Goal: Task Accomplishment & Management: Manage account settings

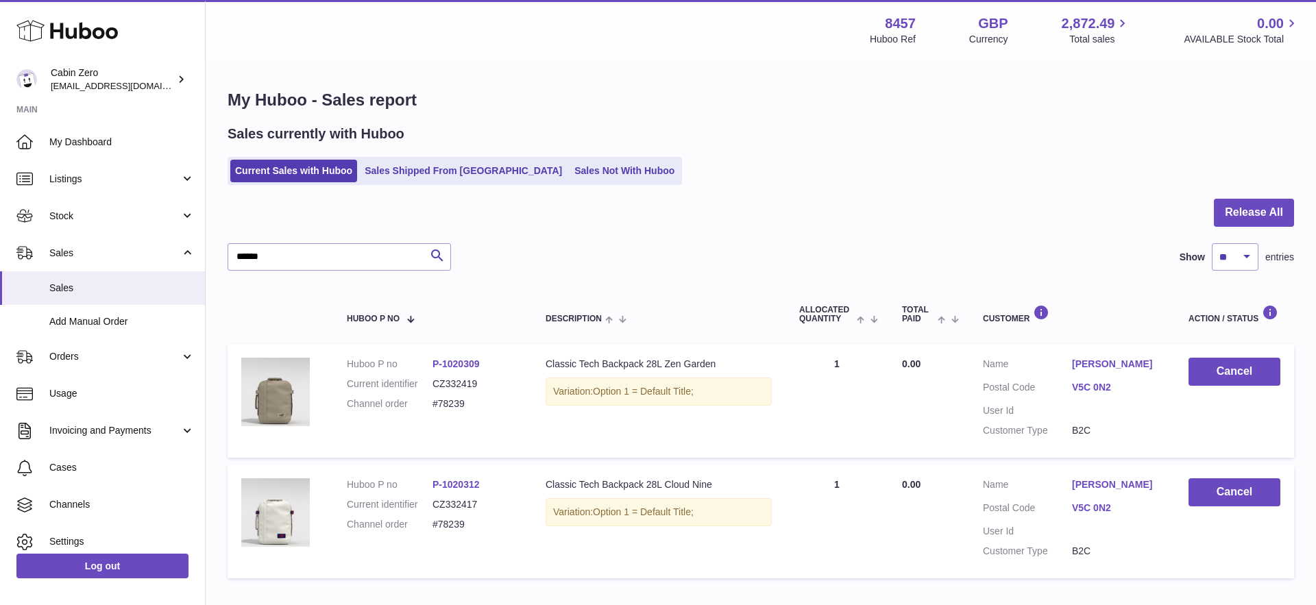
click at [287, 255] on input "******" at bounding box center [339, 256] width 223 height 27
type input "*"
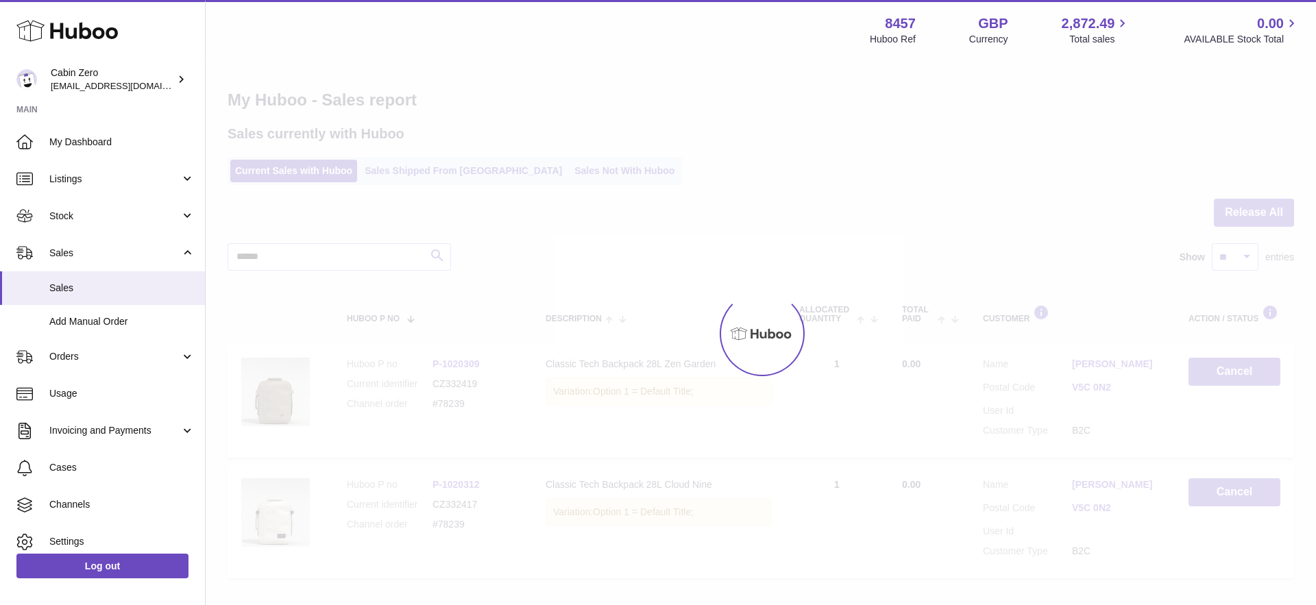
type input "******"
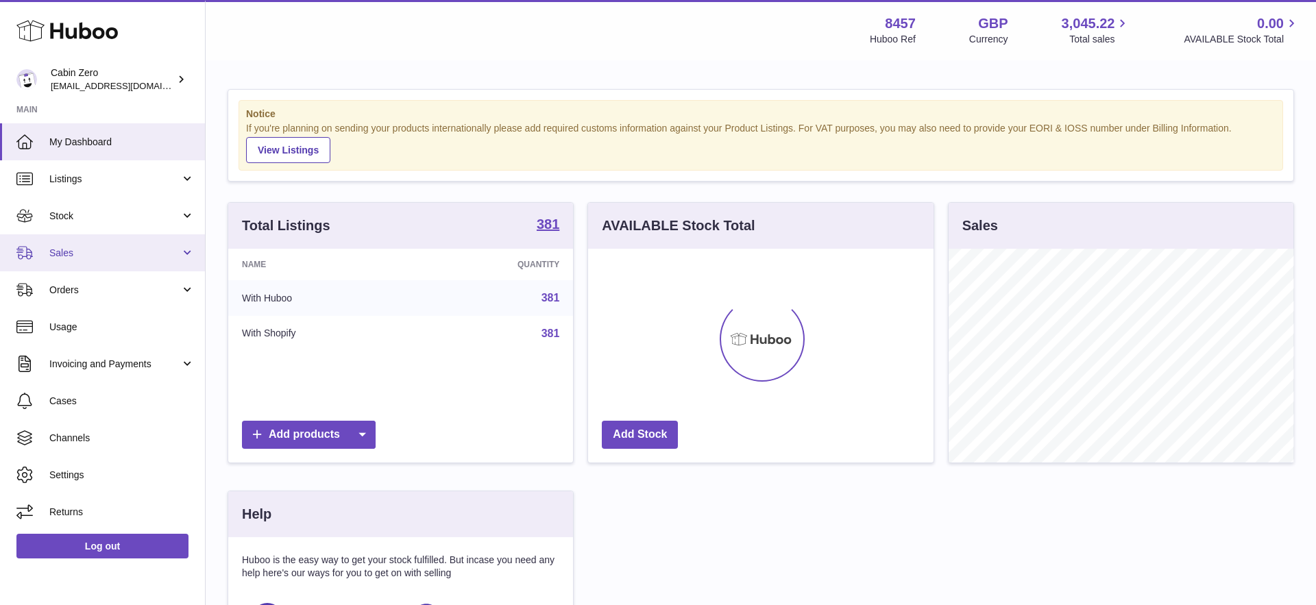
scroll to position [214, 346]
click at [194, 258] on link "Sales" at bounding box center [102, 252] width 205 height 37
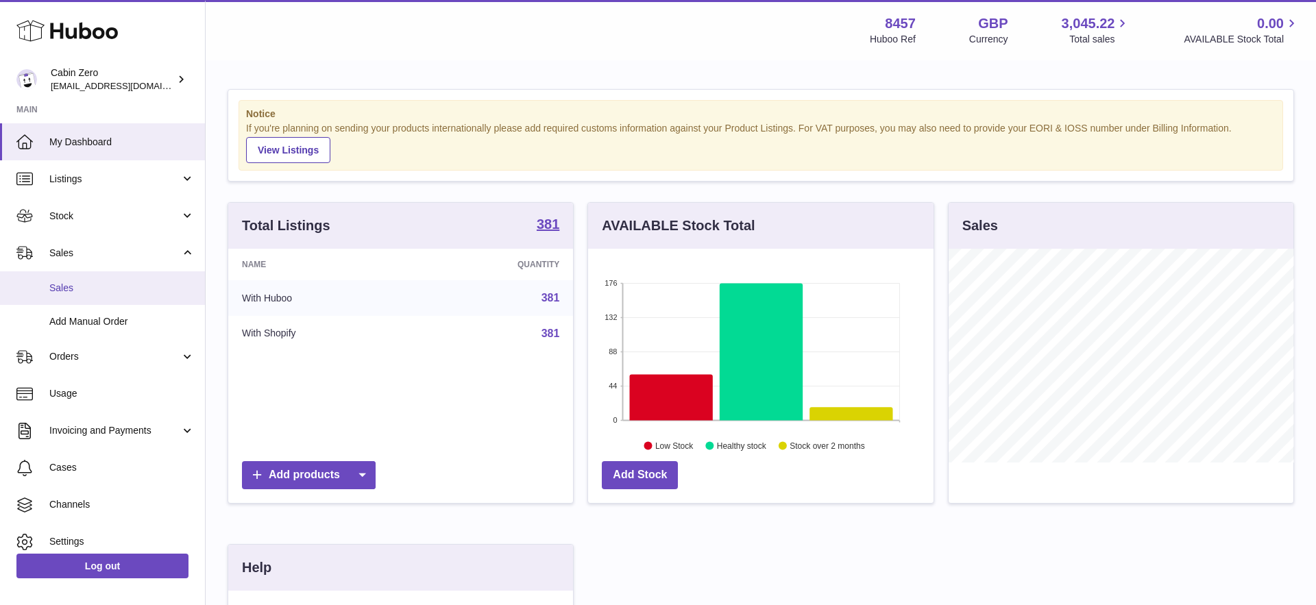
click at [125, 289] on span "Sales" at bounding box center [121, 288] width 145 height 13
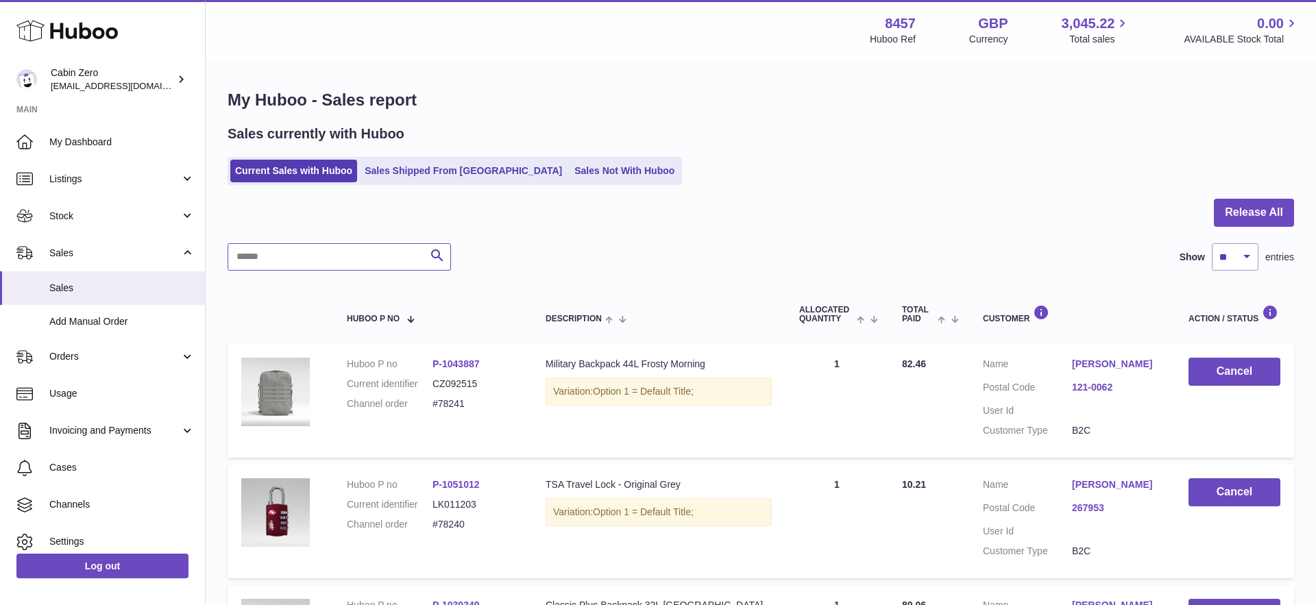
click at [293, 258] on input "text" at bounding box center [339, 256] width 223 height 27
paste input "******"
type input "******"
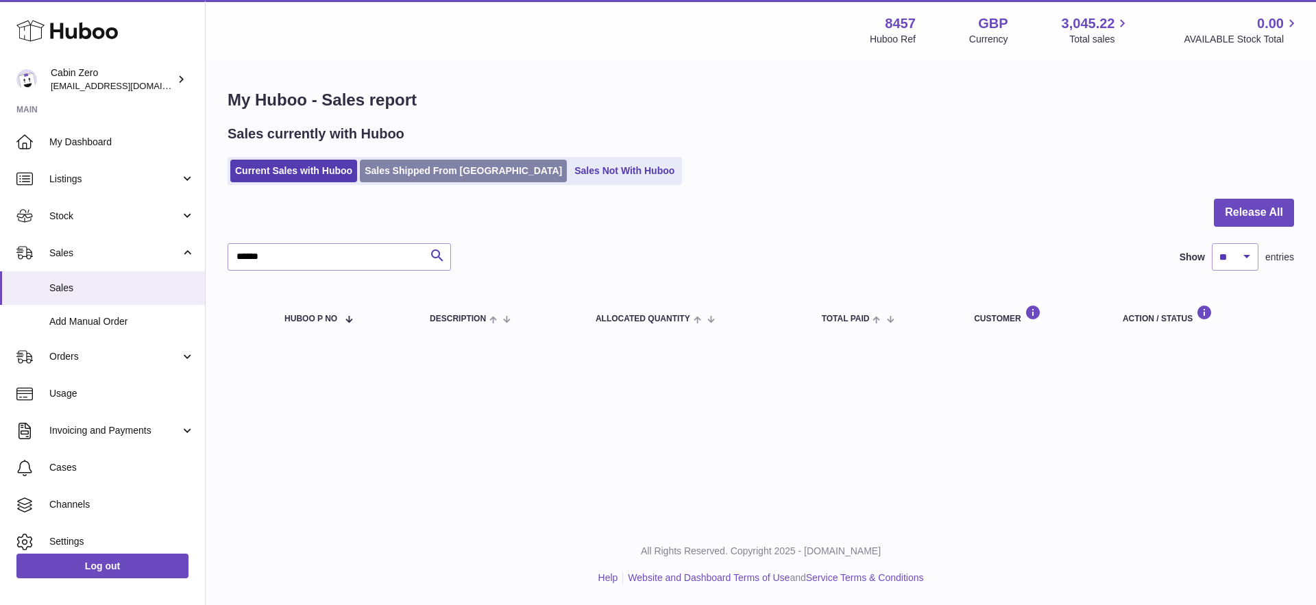
click at [431, 178] on link "Sales Shipped From [GEOGRAPHIC_DATA]" at bounding box center [463, 171] width 207 height 23
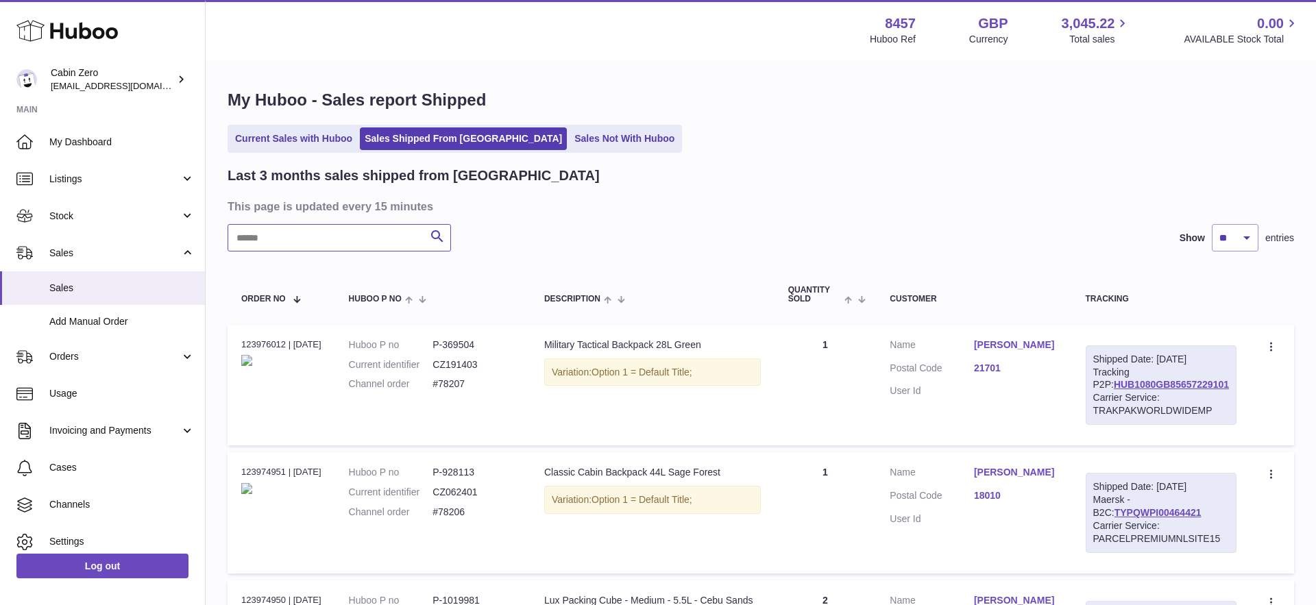
click at [362, 242] on input "text" at bounding box center [339, 237] width 223 height 27
paste input "******"
type input "******"
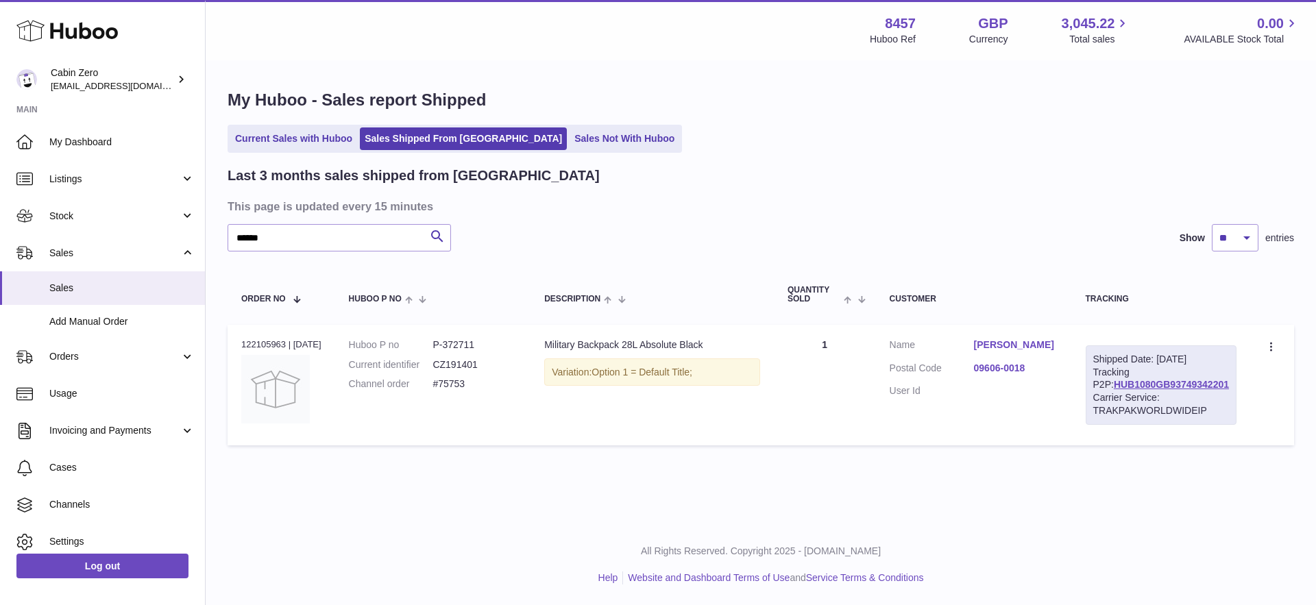
click at [1006, 345] on link "ROB FREAS" at bounding box center [1016, 345] width 84 height 13
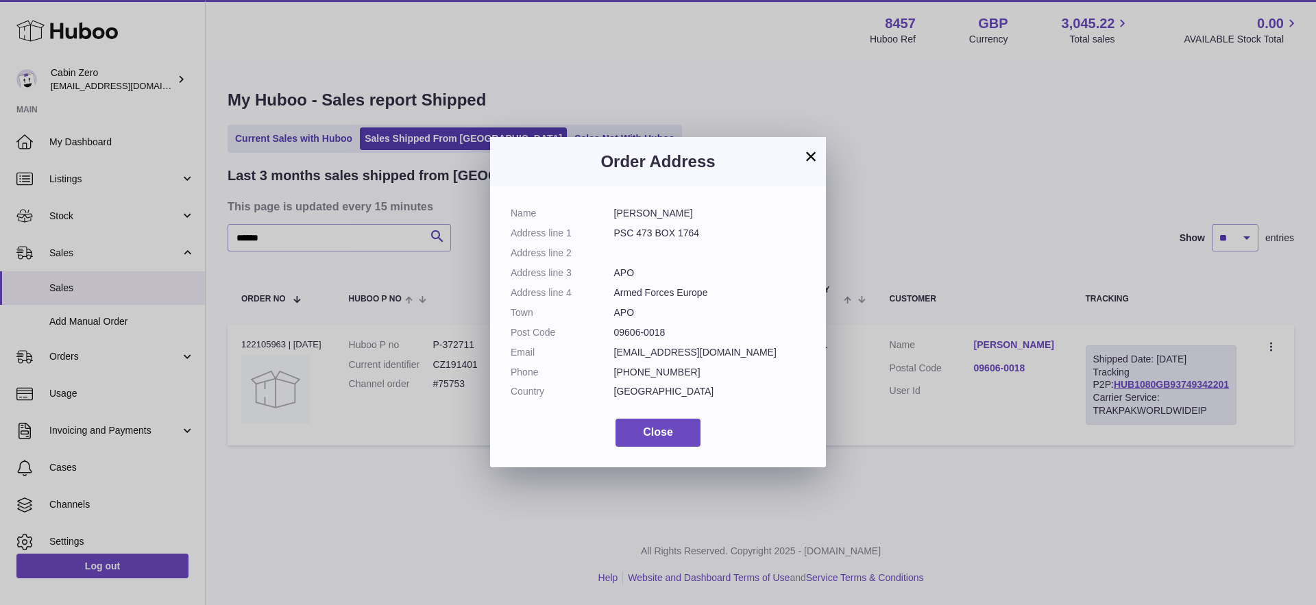
click at [815, 158] on button "×" at bounding box center [811, 156] width 16 height 16
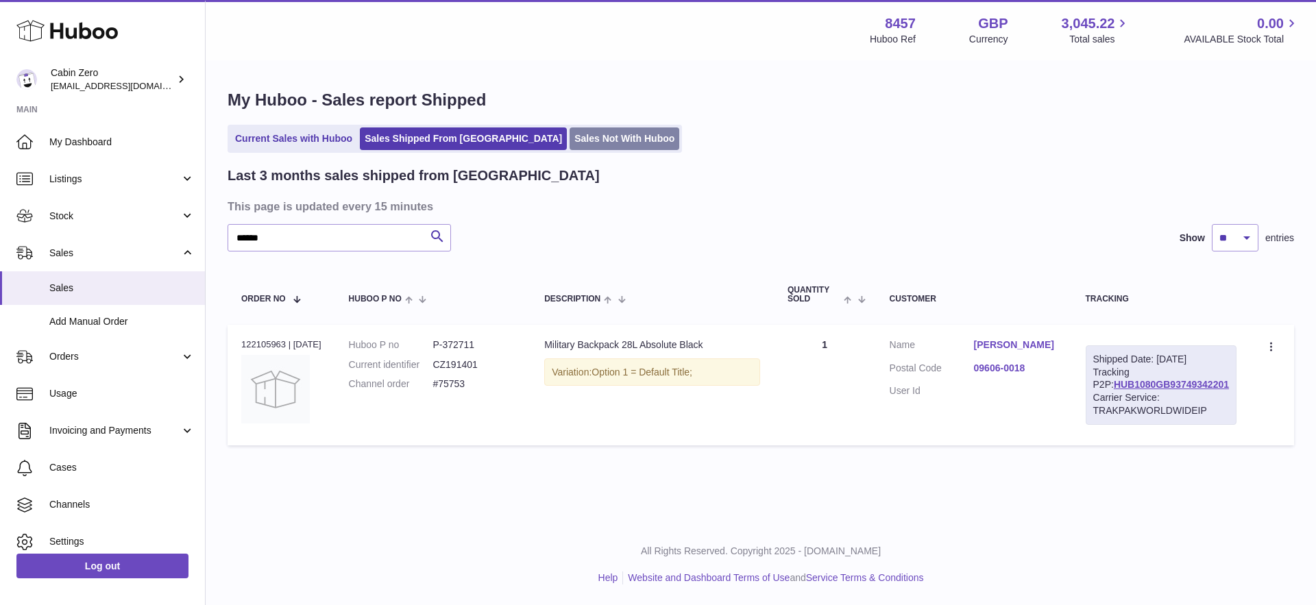
click at [570, 136] on link "Sales Not With Huboo" at bounding box center [625, 139] width 110 height 23
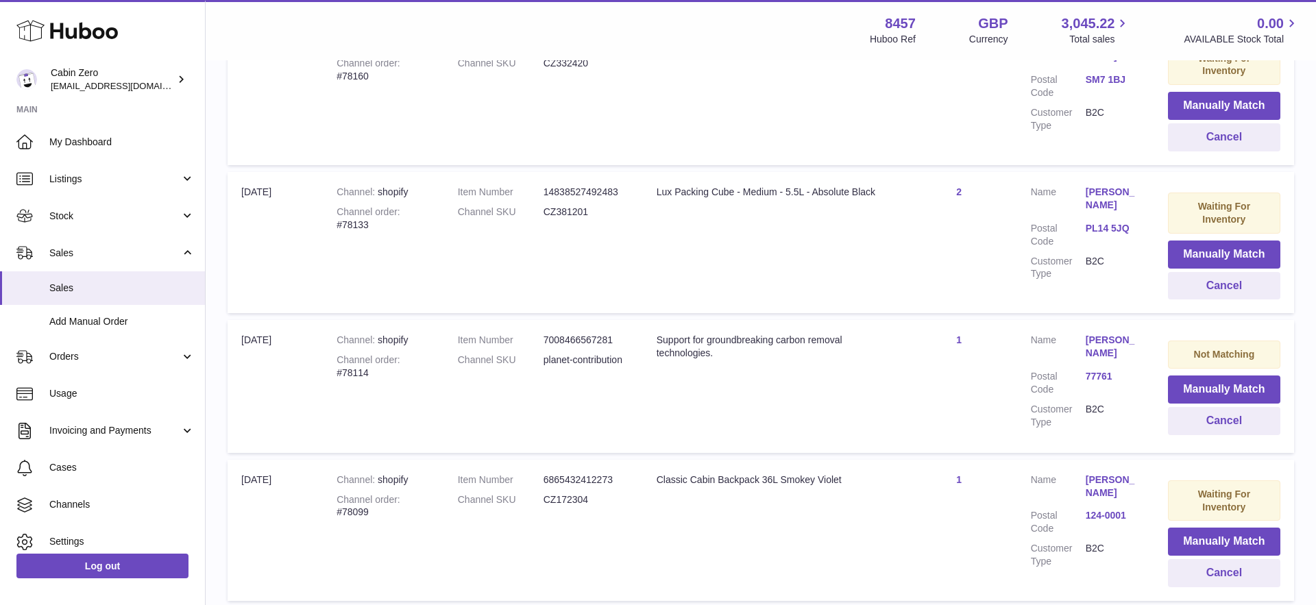
scroll to position [640, 0]
click at [1197, 426] on button "Cancel" at bounding box center [1224, 420] width 112 height 28
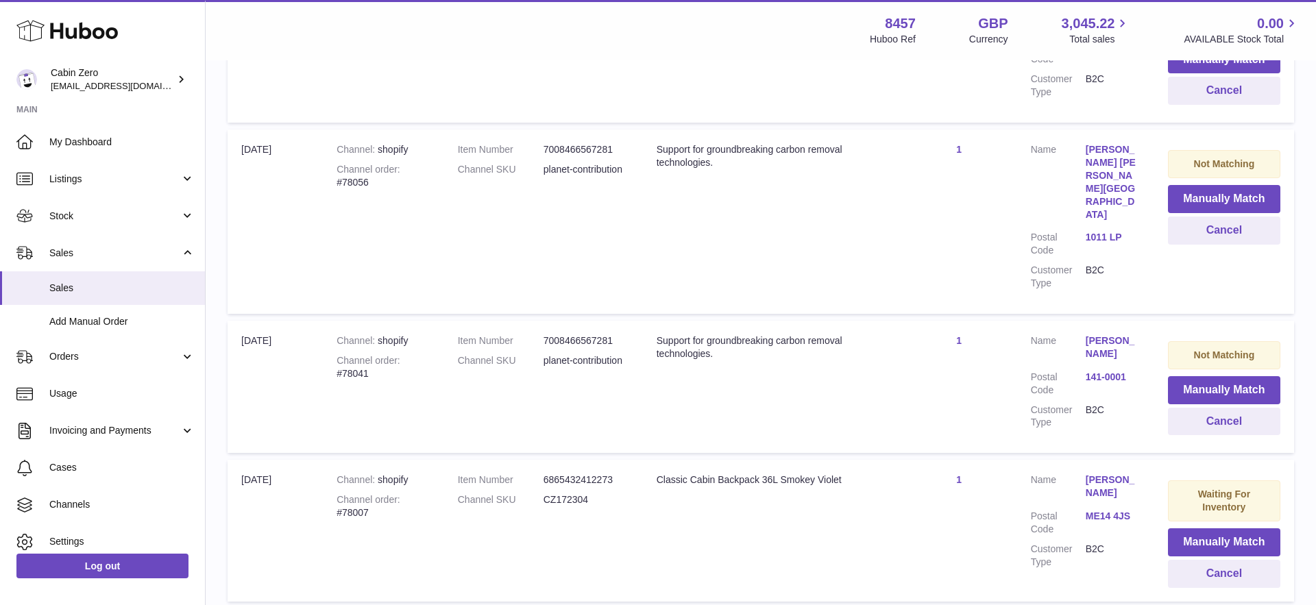
scroll to position [1126, 0]
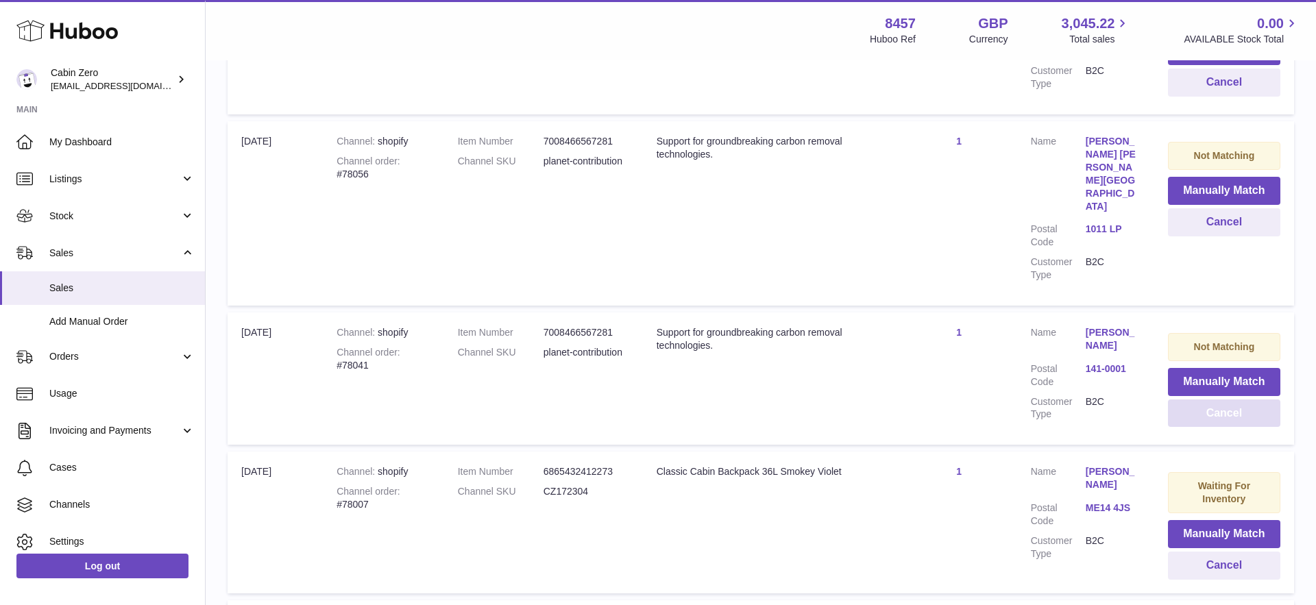
click at [1211, 400] on button "Cancel" at bounding box center [1224, 414] width 112 height 28
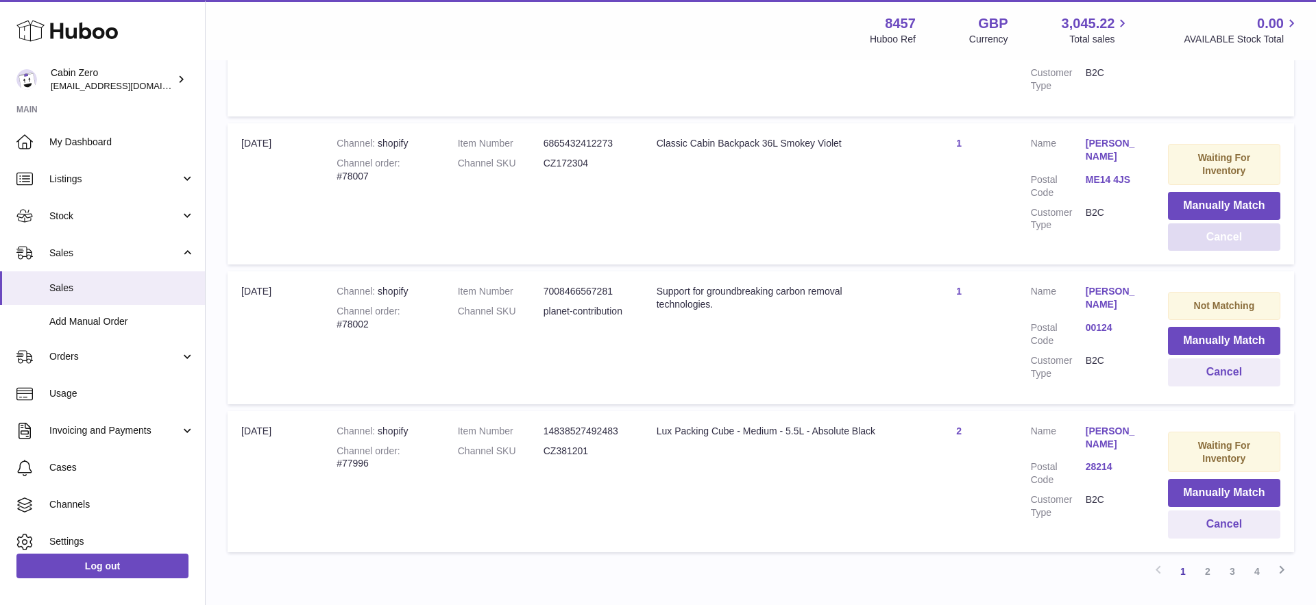
scroll to position [1358, 0]
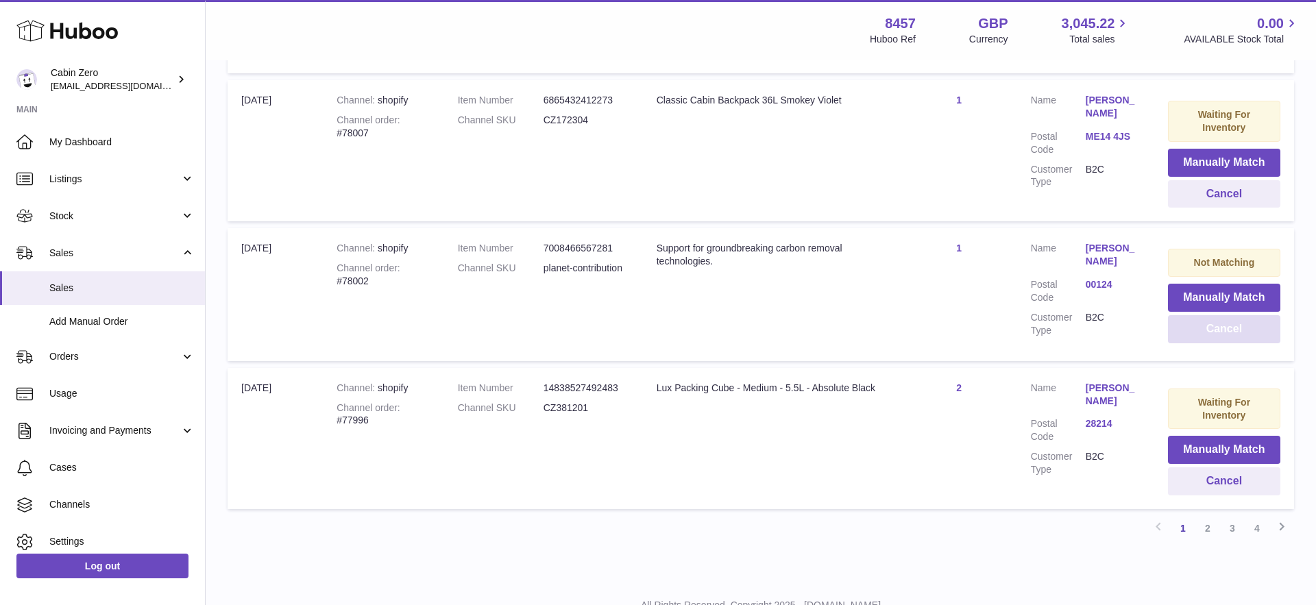
click at [1222, 315] on button "Cancel" at bounding box center [1224, 329] width 112 height 28
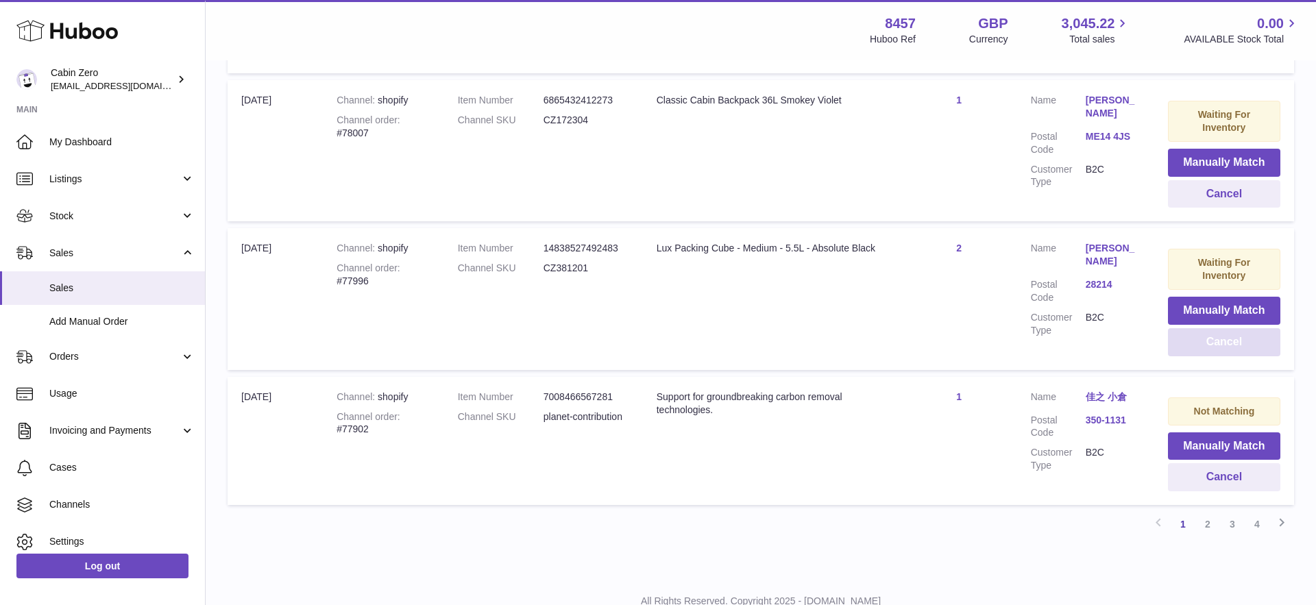
click at [1202, 328] on button "Cancel" at bounding box center [1224, 342] width 112 height 28
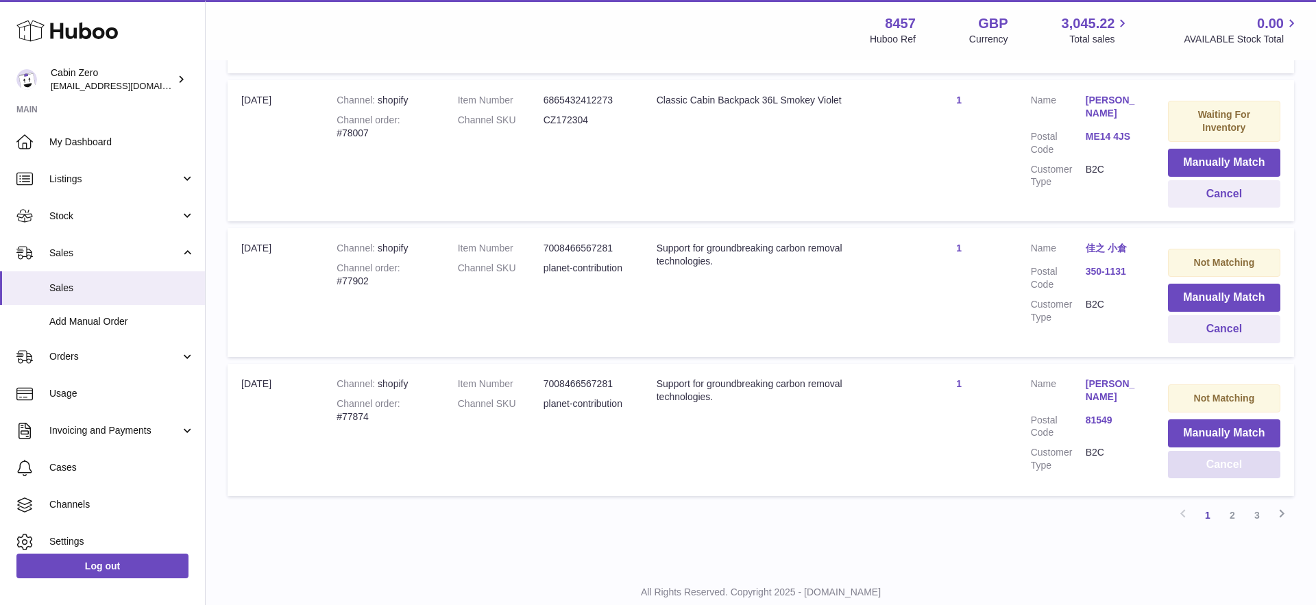
click at [1176, 451] on button "Cancel" at bounding box center [1224, 465] width 112 height 28
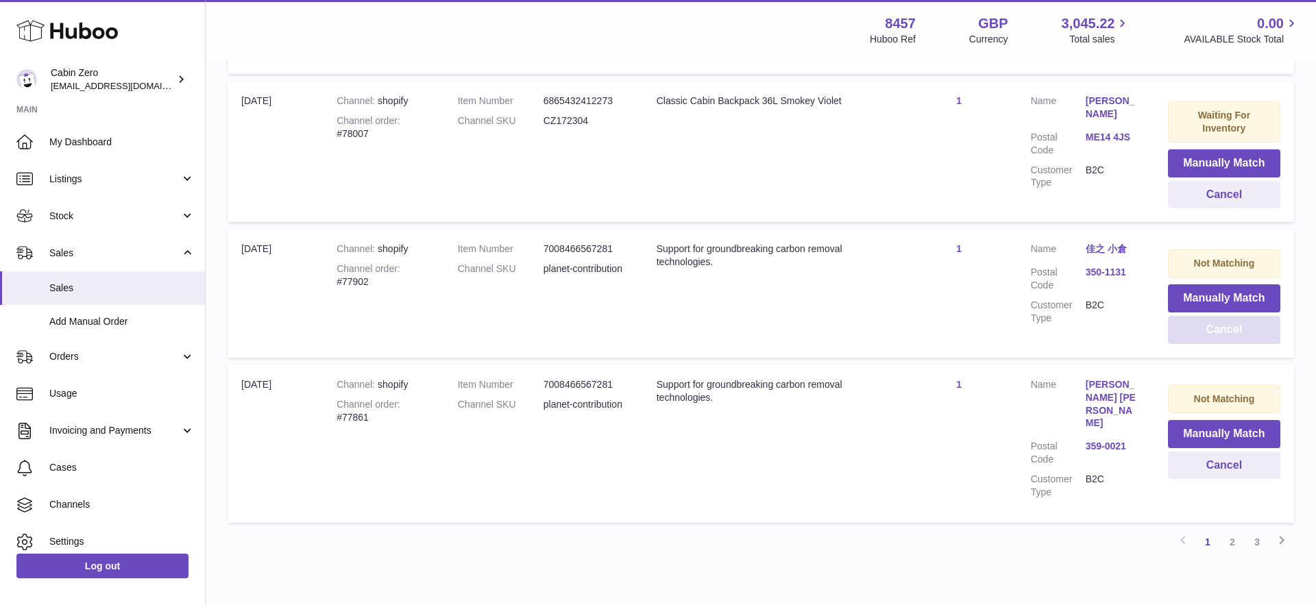
click at [1193, 316] on button "Cancel" at bounding box center [1224, 330] width 112 height 28
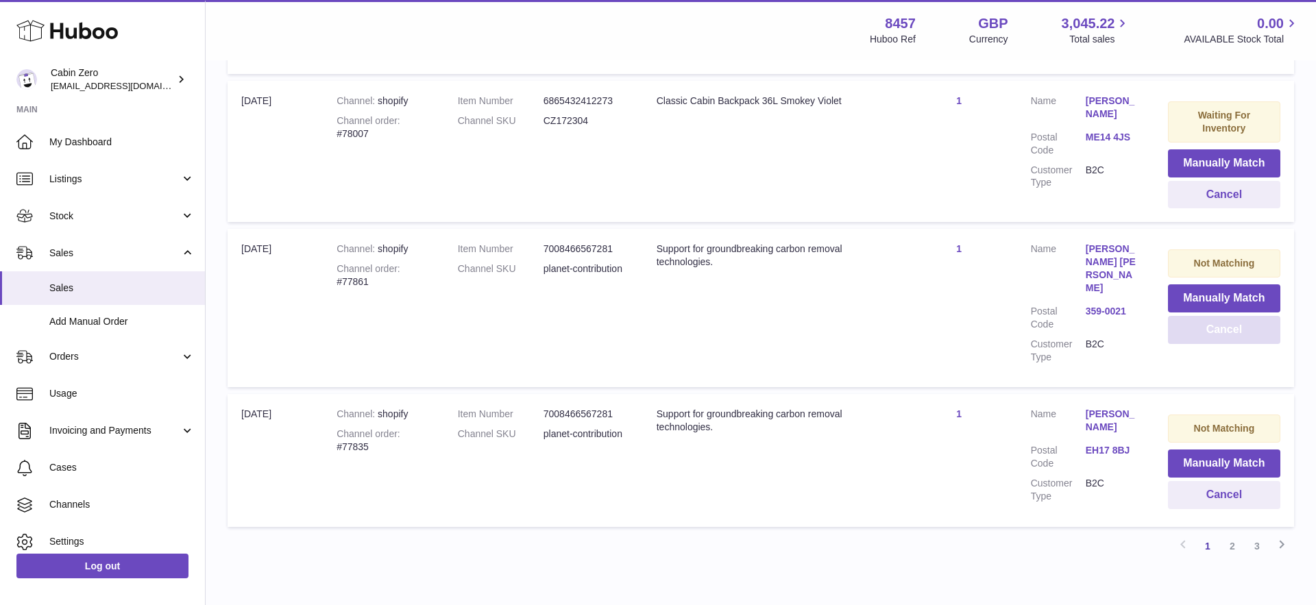
click at [1220, 316] on button "Cancel" at bounding box center [1224, 330] width 112 height 28
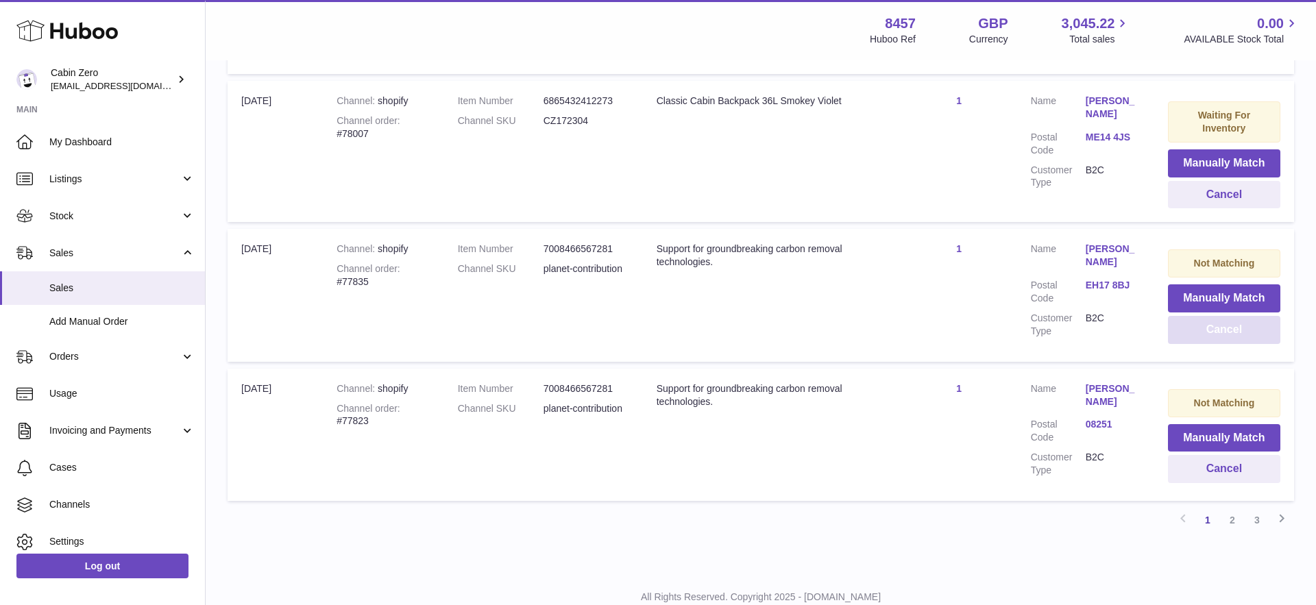
click at [1218, 316] on button "Cancel" at bounding box center [1224, 330] width 112 height 28
click at [1191, 316] on button "Cancel" at bounding box center [1224, 330] width 112 height 28
click at [1213, 316] on button "Cancel" at bounding box center [1224, 330] width 112 height 28
click at [1223, 316] on button "Cancel" at bounding box center [1224, 330] width 112 height 28
click at [1204, 316] on button "Cancel" at bounding box center [1224, 330] width 112 height 28
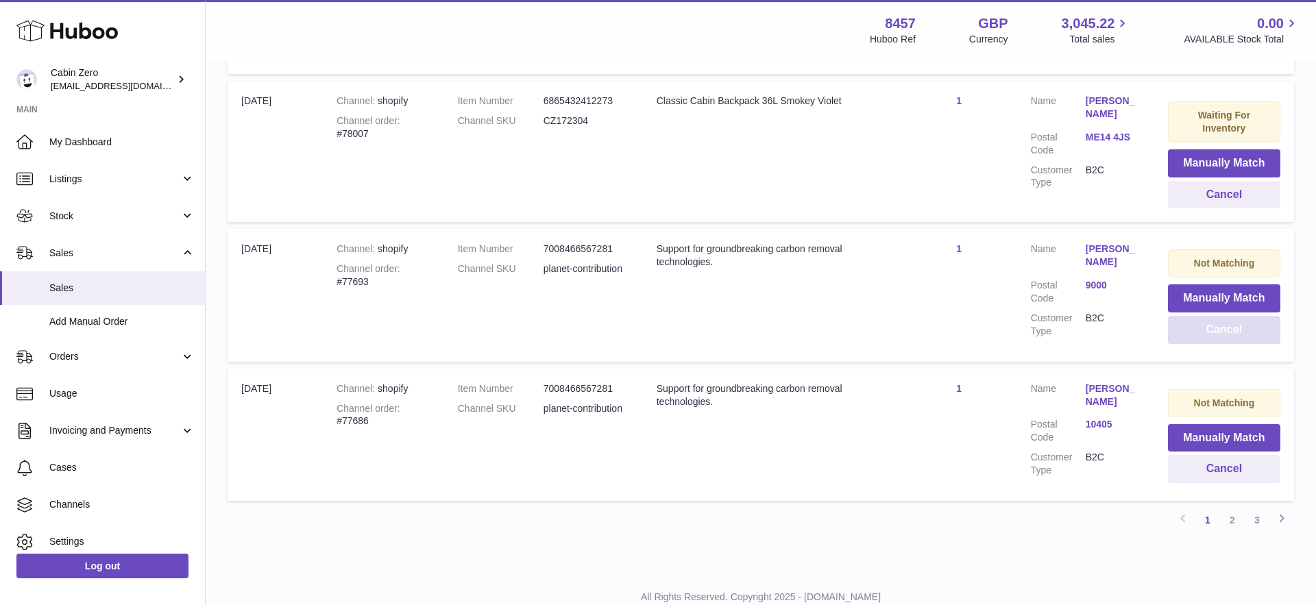
click at [1207, 316] on button "Cancel" at bounding box center [1224, 330] width 112 height 28
click at [1187, 316] on button "Cancel" at bounding box center [1224, 330] width 112 height 28
click at [1207, 316] on button "Cancel" at bounding box center [1224, 330] width 112 height 28
click at [1209, 316] on button "Cancel" at bounding box center [1224, 330] width 112 height 28
click at [1212, 316] on button "Cancel" at bounding box center [1224, 330] width 112 height 28
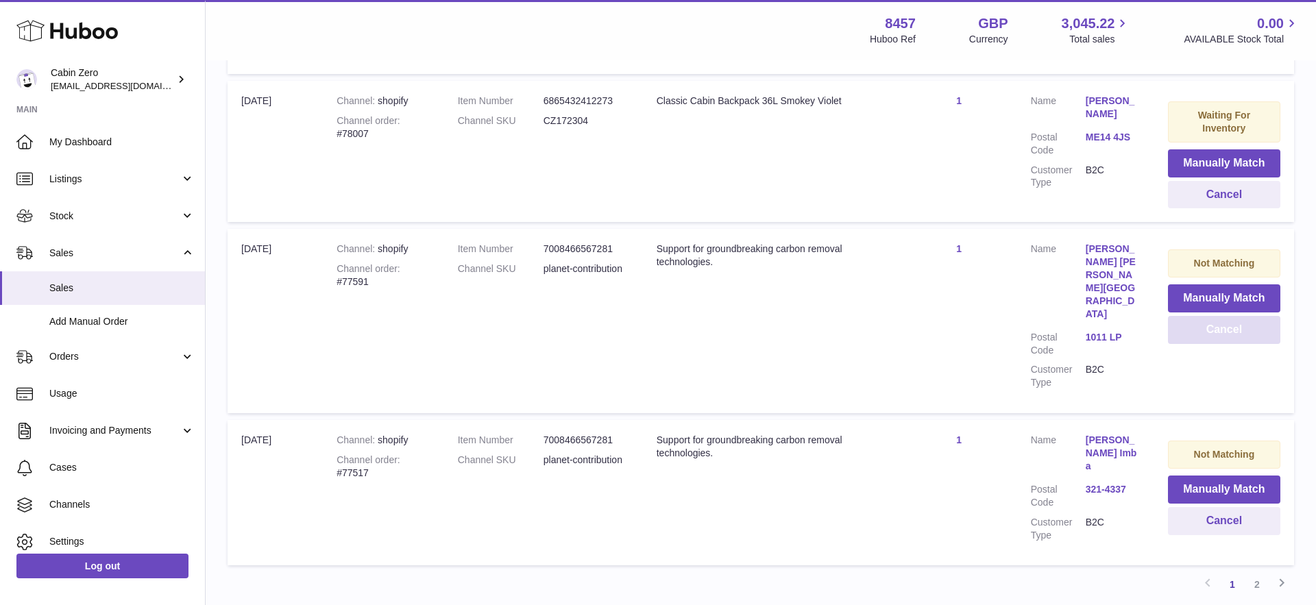
click at [1202, 316] on button "Cancel" at bounding box center [1224, 330] width 112 height 28
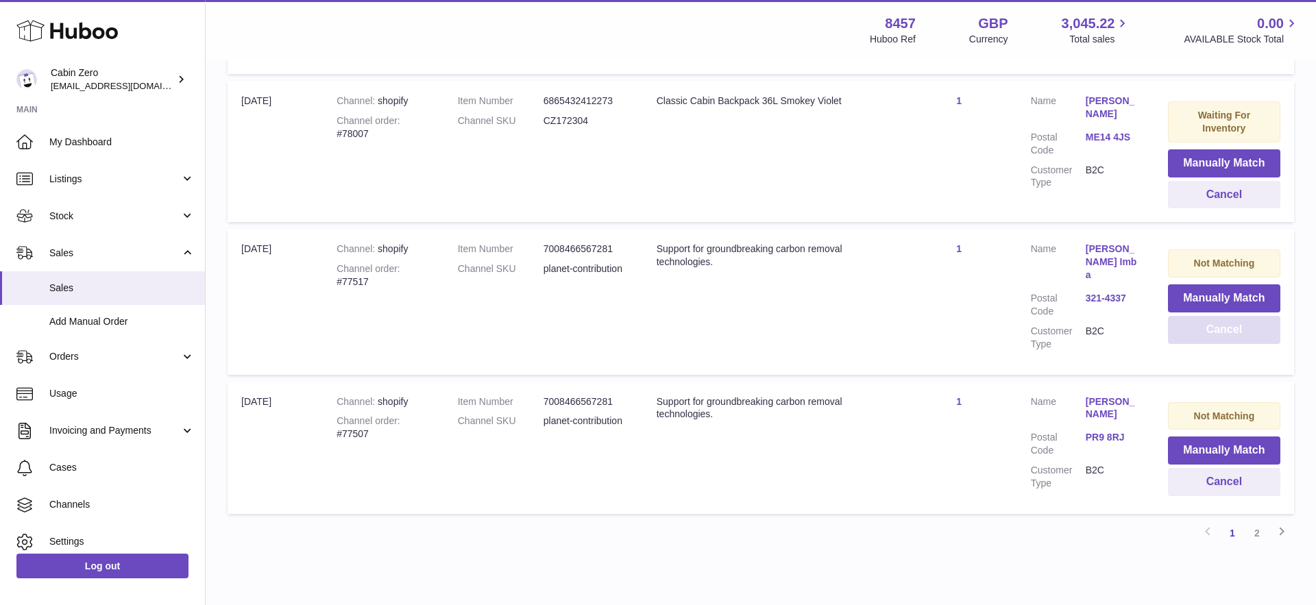
click at [1202, 316] on button "Cancel" at bounding box center [1224, 330] width 112 height 28
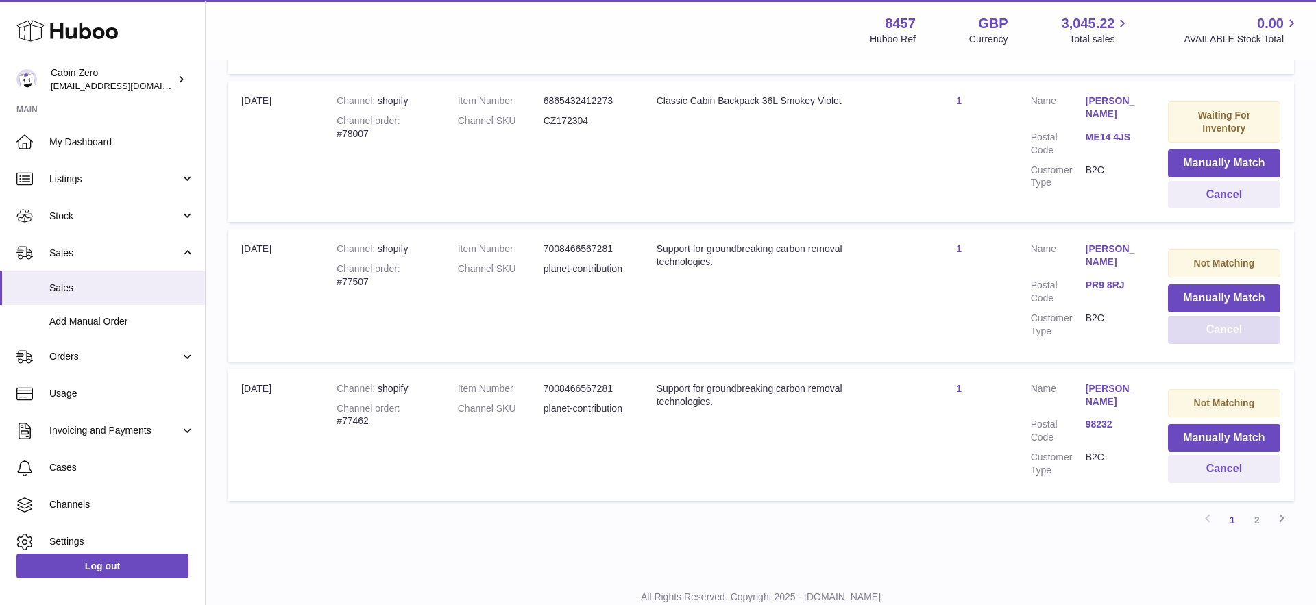
click at [1202, 316] on button "Cancel" at bounding box center [1224, 330] width 112 height 28
click at [1191, 316] on button "Cancel" at bounding box center [1224, 330] width 112 height 28
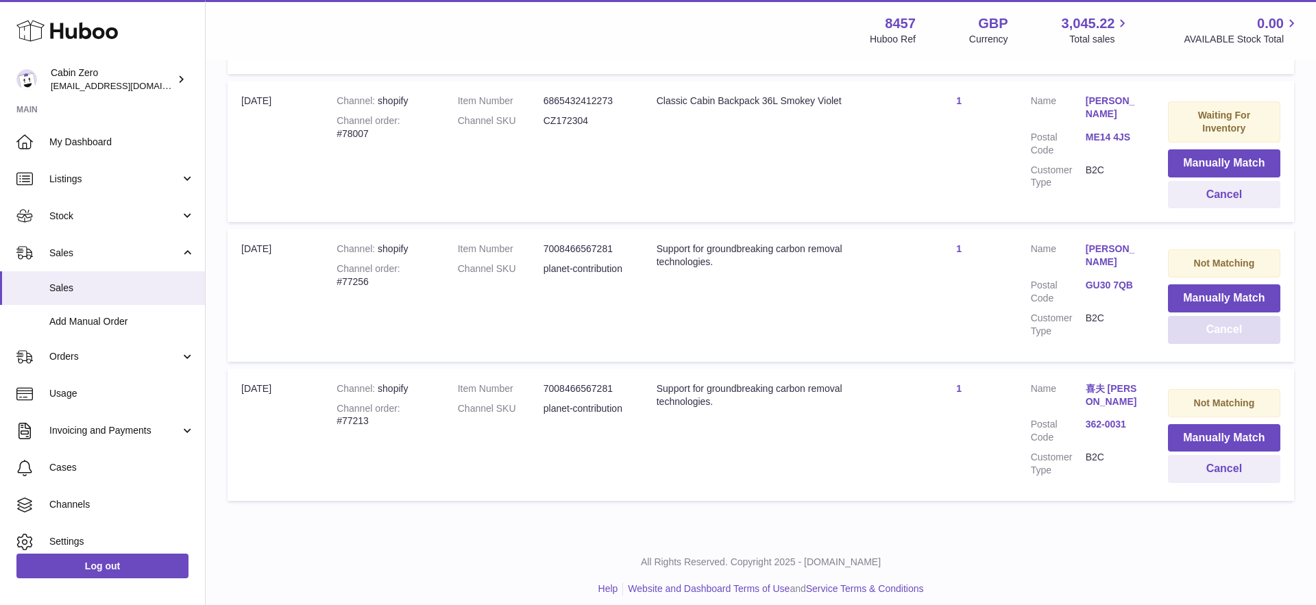
scroll to position [1326, 0]
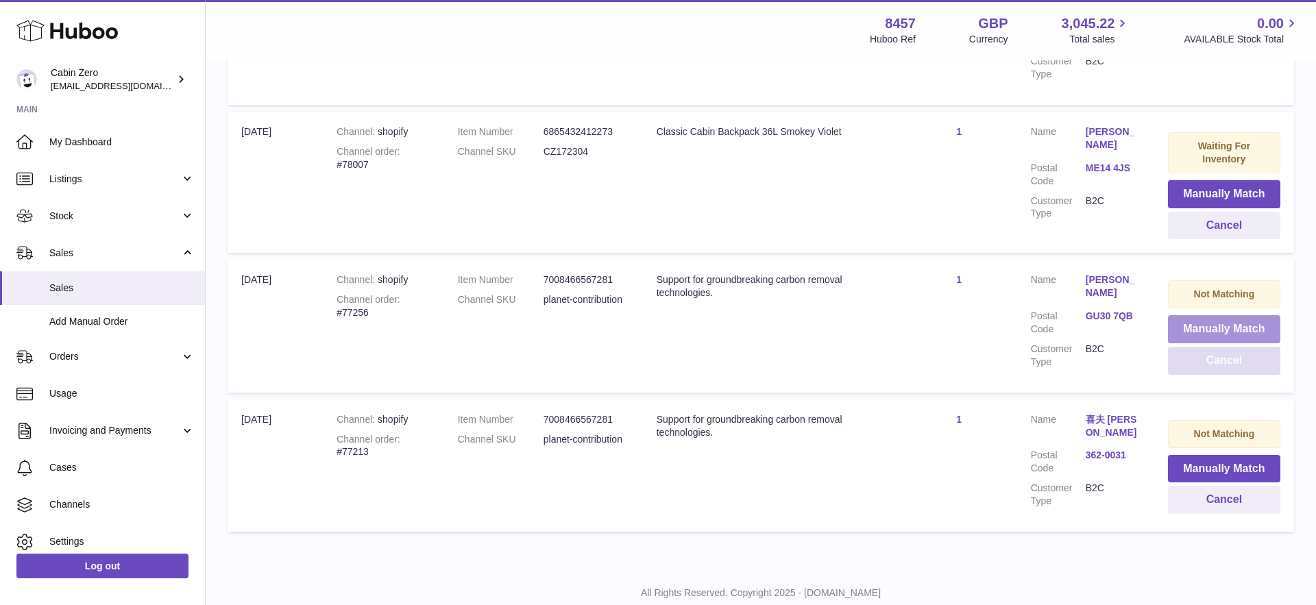
click at [1191, 315] on button "Manually Match" at bounding box center [1224, 329] width 112 height 28
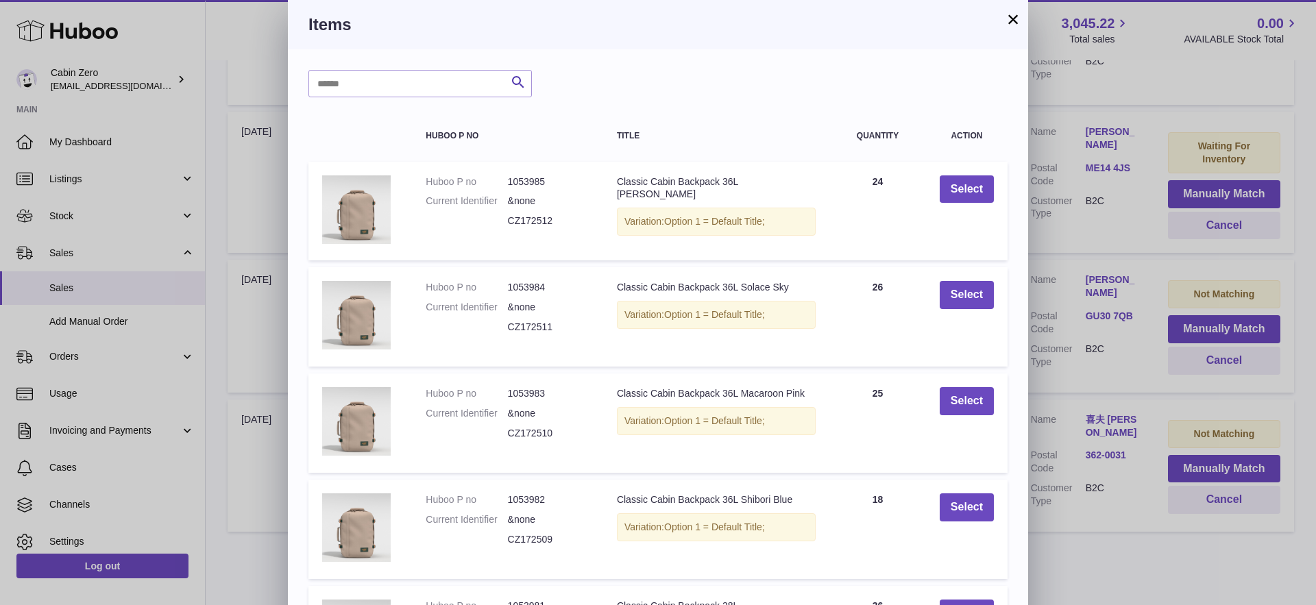
click at [1010, 22] on button "×" at bounding box center [1013, 19] width 16 height 16
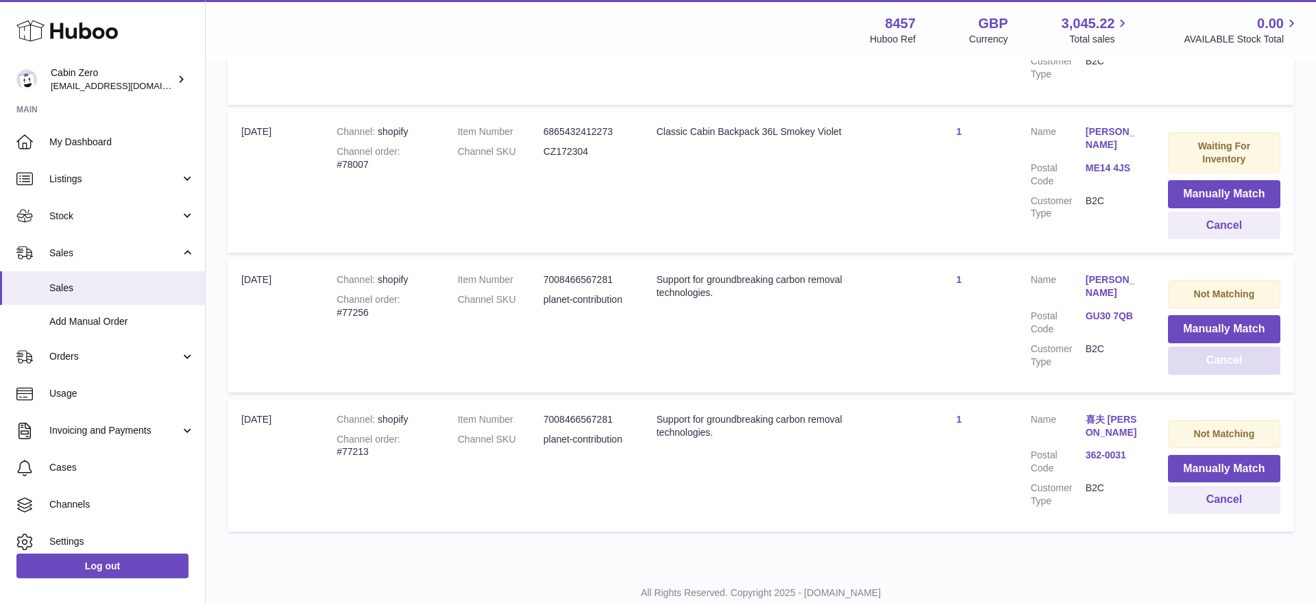
click at [1202, 347] on button "Cancel" at bounding box center [1224, 361] width 112 height 28
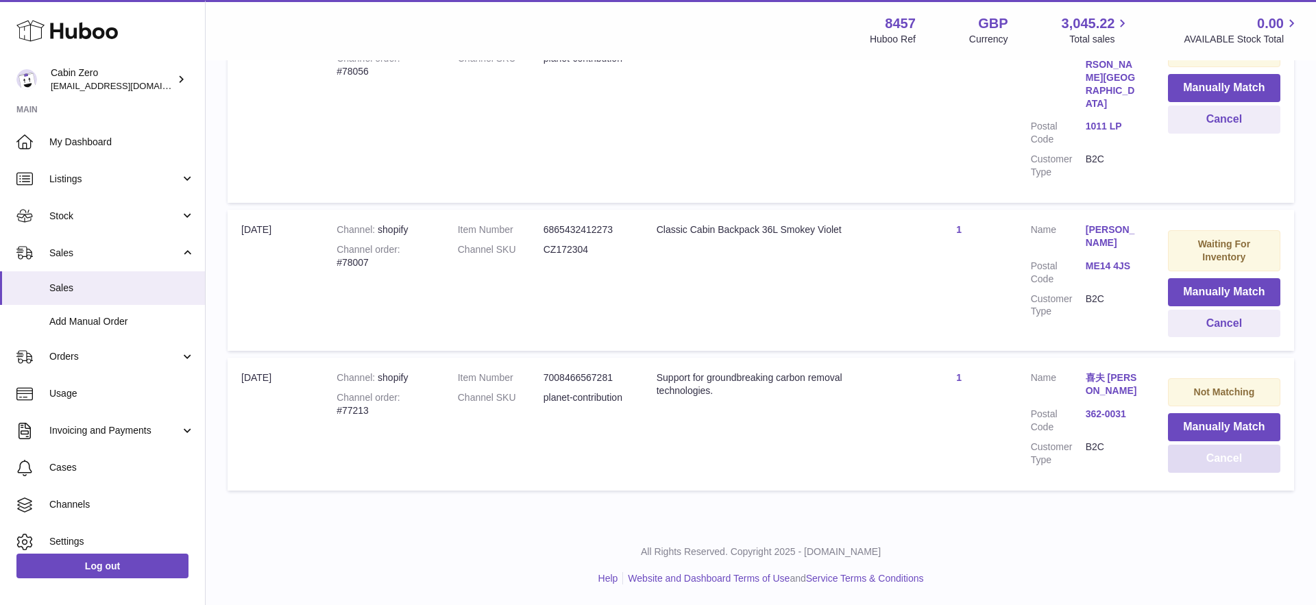
scroll to position [1187, 0]
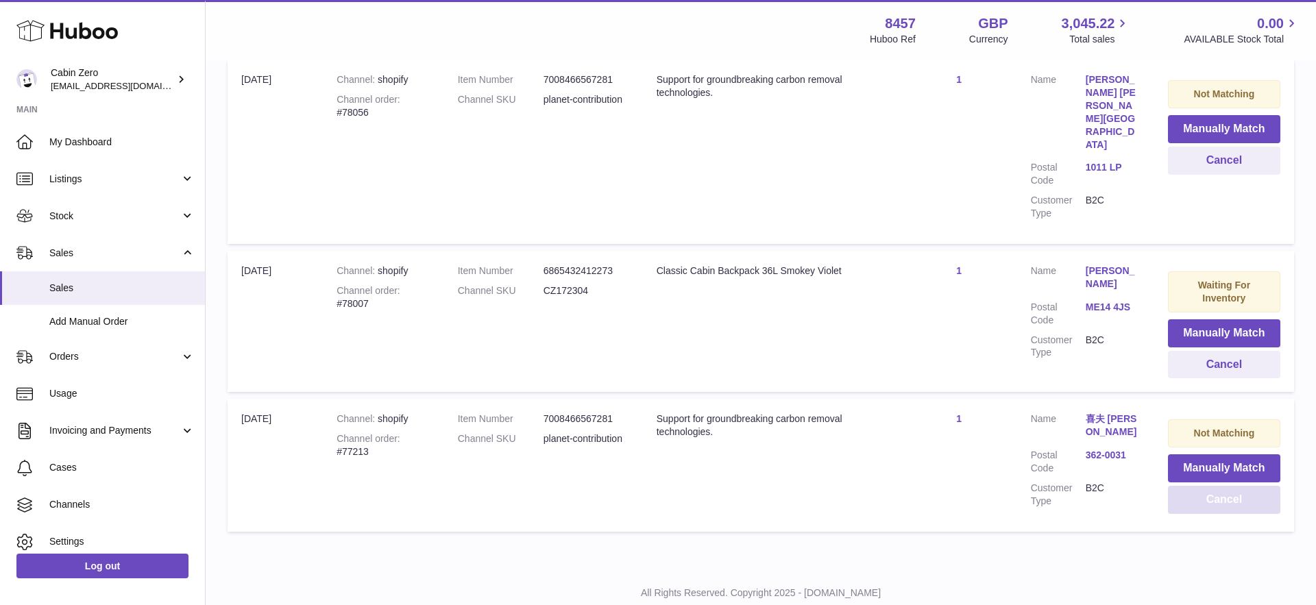
click at [1208, 486] on button "Cancel" at bounding box center [1224, 500] width 112 height 28
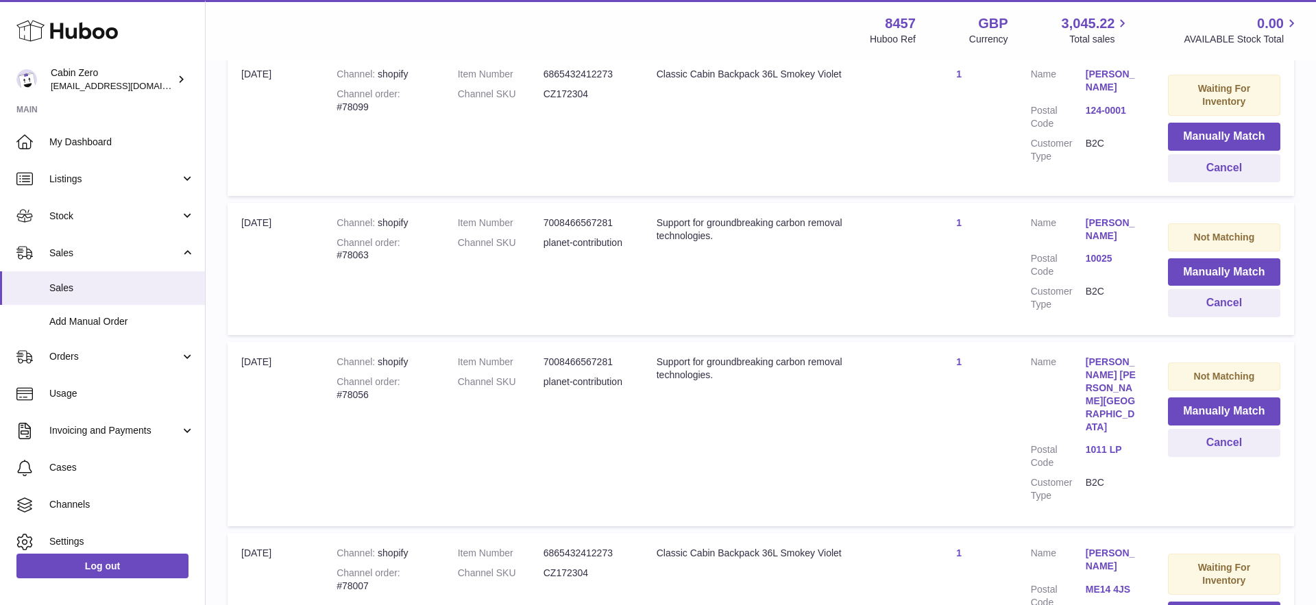
scroll to position [898, 0]
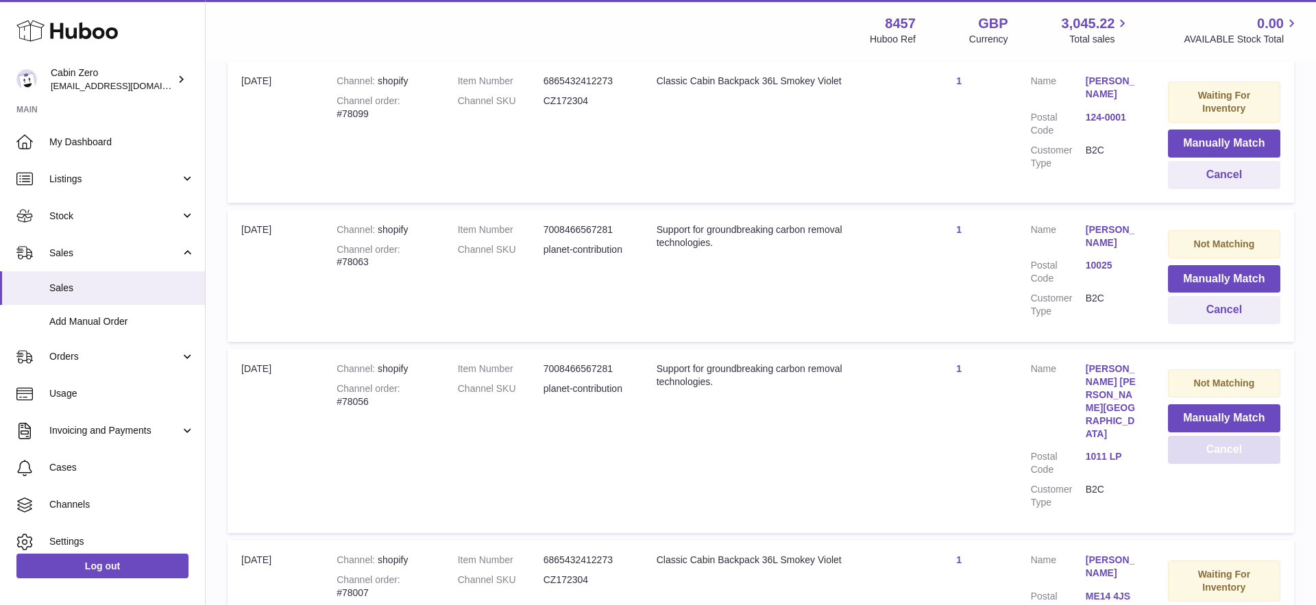
click at [1204, 447] on button "Cancel" at bounding box center [1224, 450] width 112 height 28
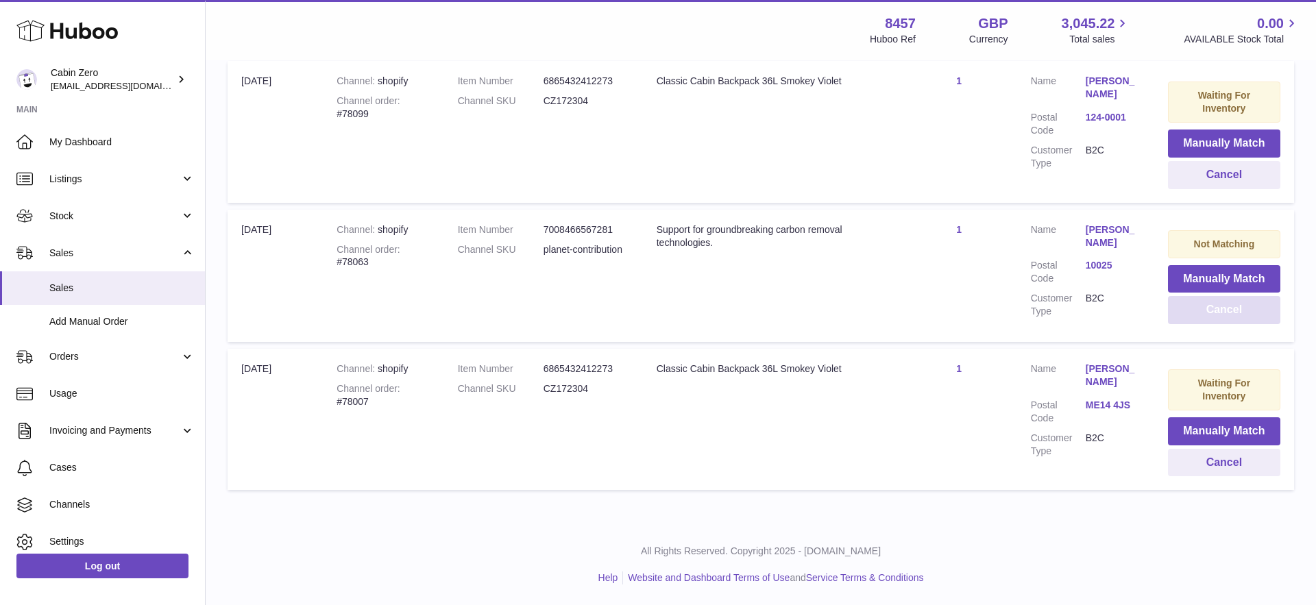
click at [1191, 321] on button "Cancel" at bounding box center [1224, 310] width 112 height 28
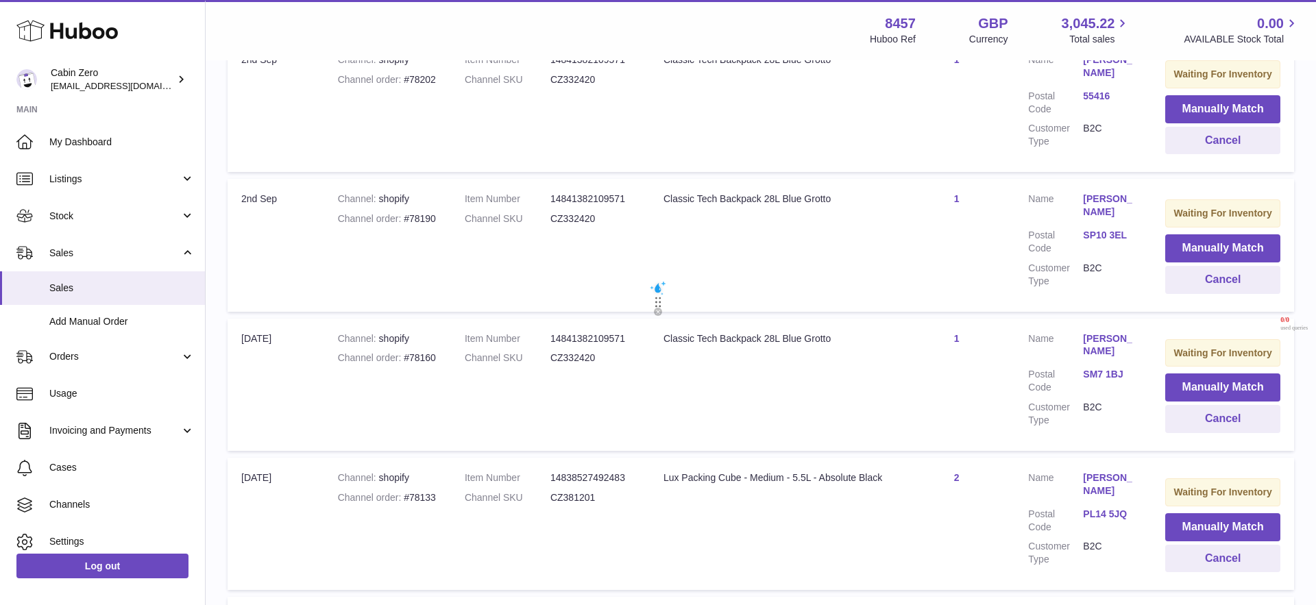
scroll to position [0, 0]
